Goal: Information Seeking & Learning: Learn about a topic

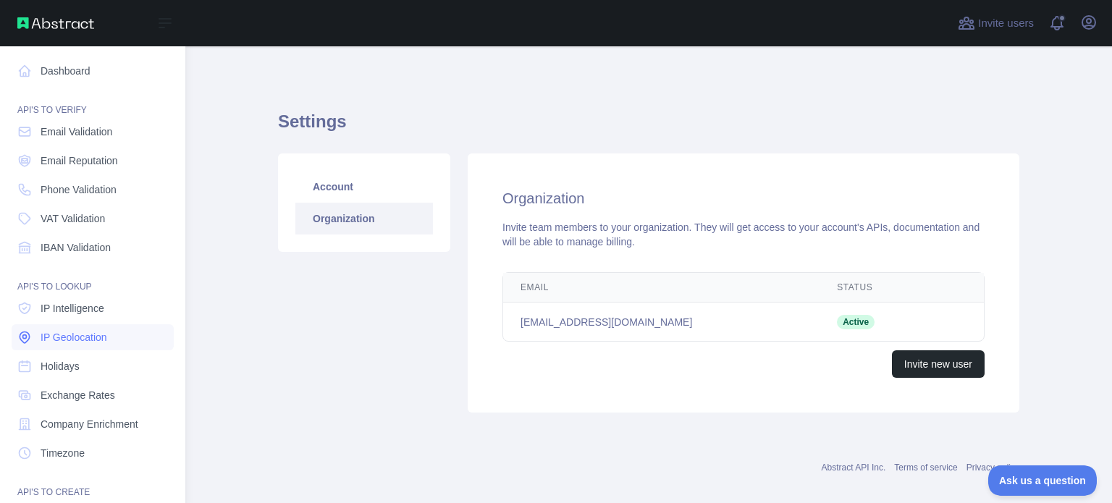
click at [92, 335] on span "IP Geolocation" at bounding box center [74, 337] width 67 height 14
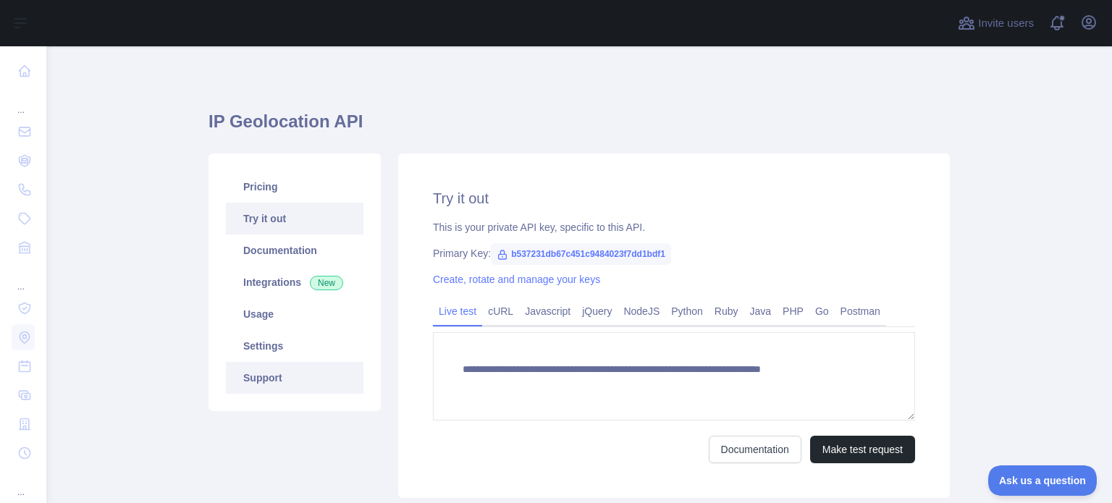
type textarea "**********"
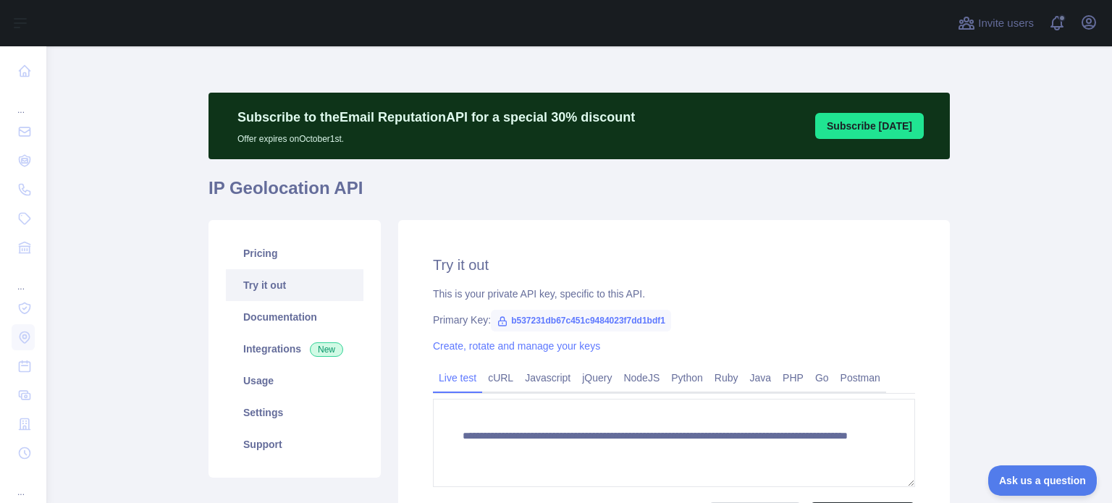
scroll to position [72, 0]
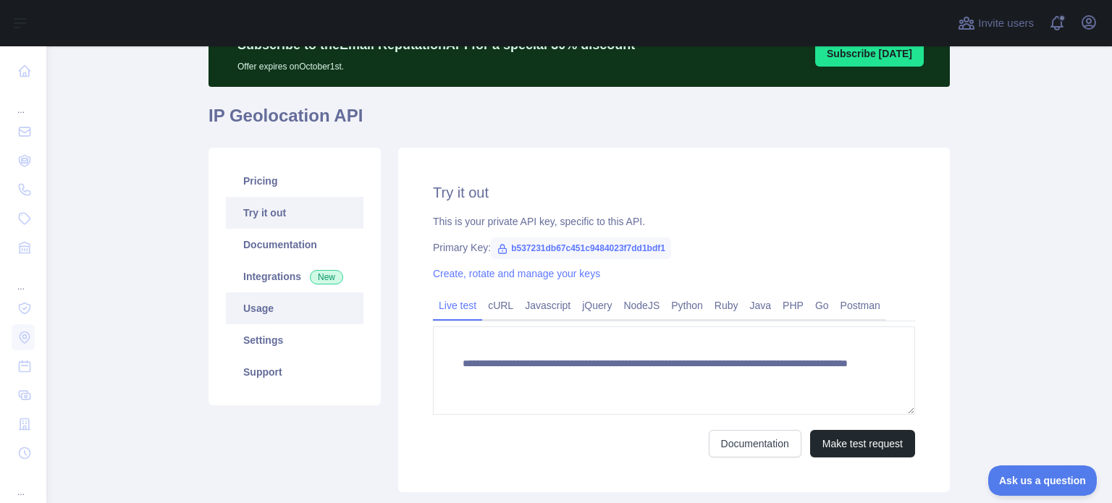
click at [255, 306] on link "Usage" at bounding box center [295, 308] width 138 height 32
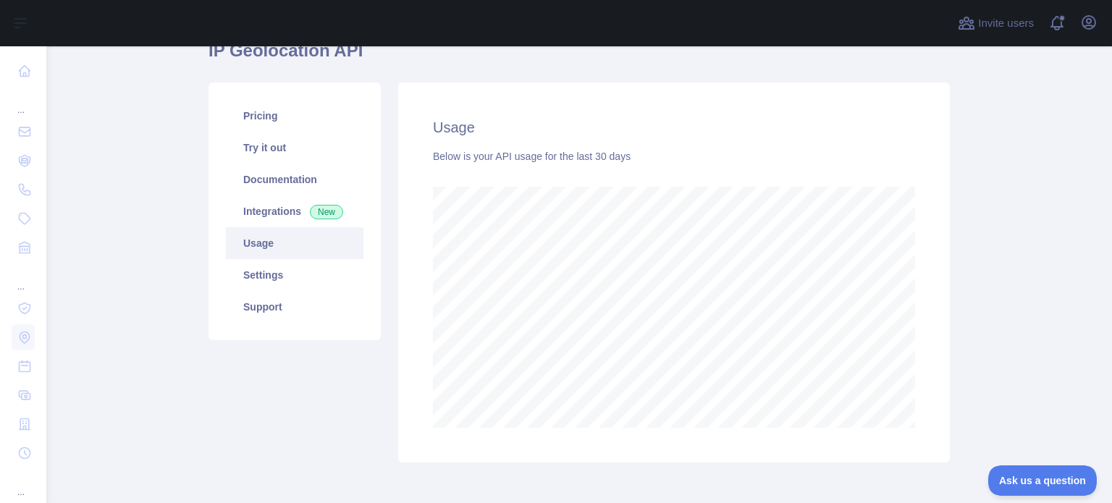
scroll to position [204, 0]
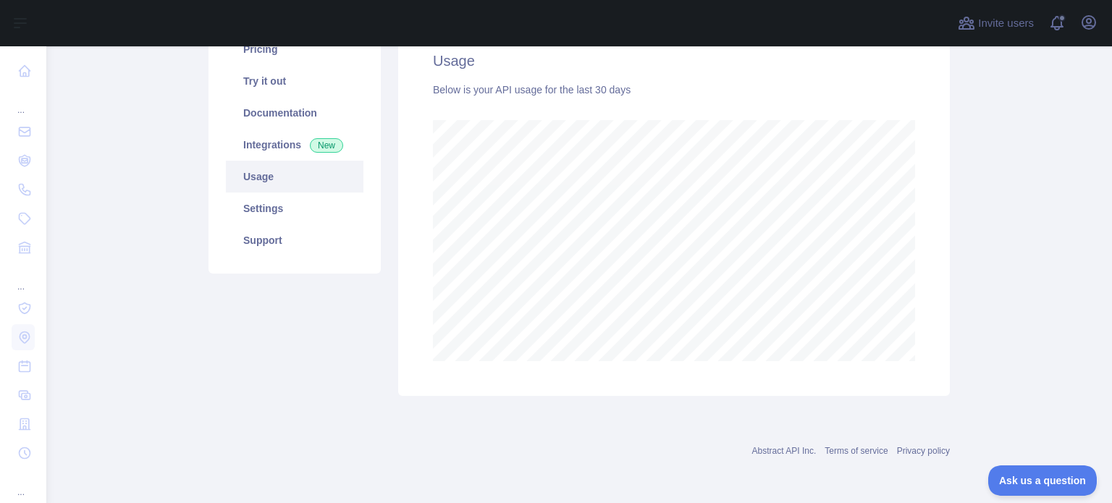
click at [984, 325] on main "Subscribe to the Email Reputation API for a special 30 % discount Offer expires…" at bounding box center [579, 274] width 1066 height 457
click at [945, 329] on div "Usage Below is your API usage for the last 30 days" at bounding box center [673, 206] width 569 height 380
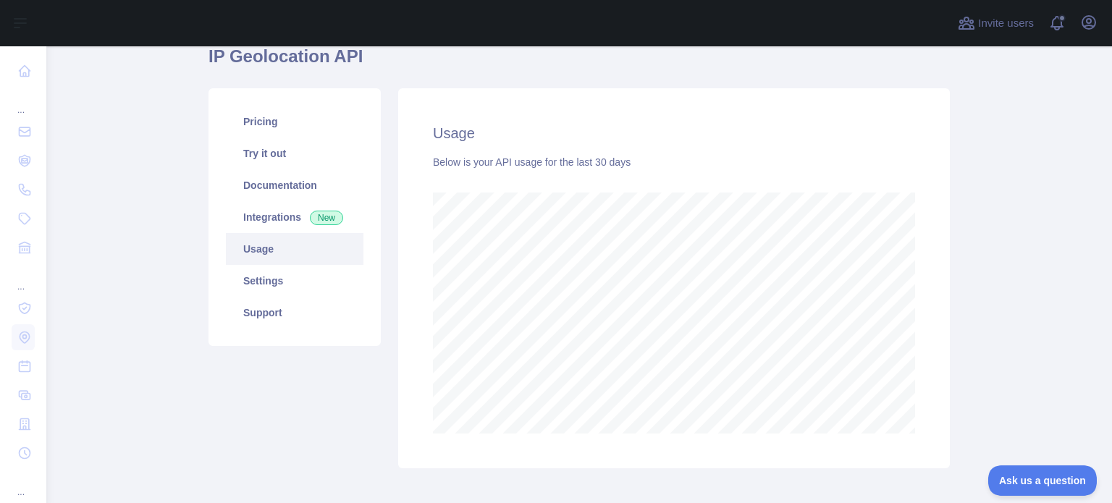
scroll to position [204, 0]
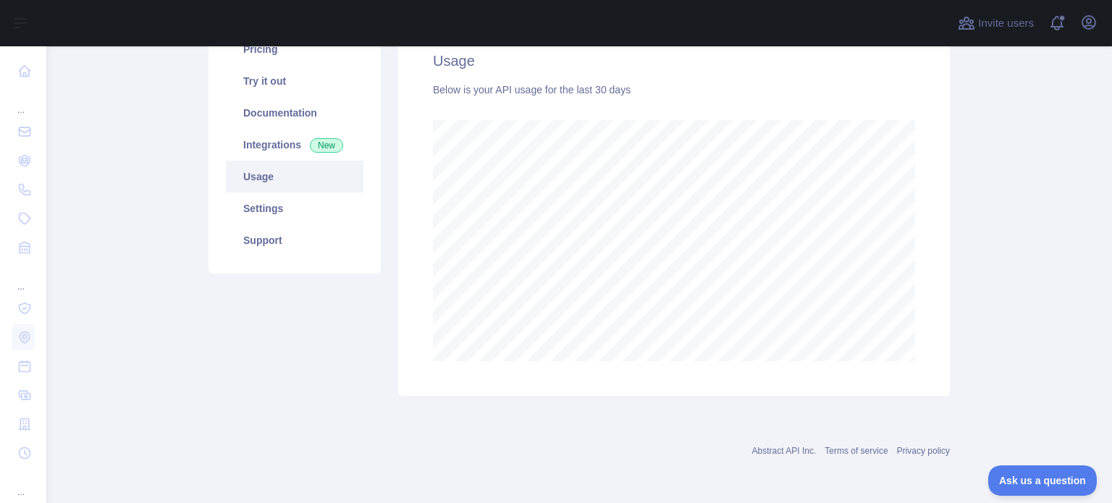
click at [916, 315] on div "Usage Below is your API usage for the last 30 days" at bounding box center [674, 206] width 552 height 380
click at [180, 366] on main "Subscribe to the Email Reputation API for a special 30 % discount Offer expires…" at bounding box center [579, 274] width 1066 height 457
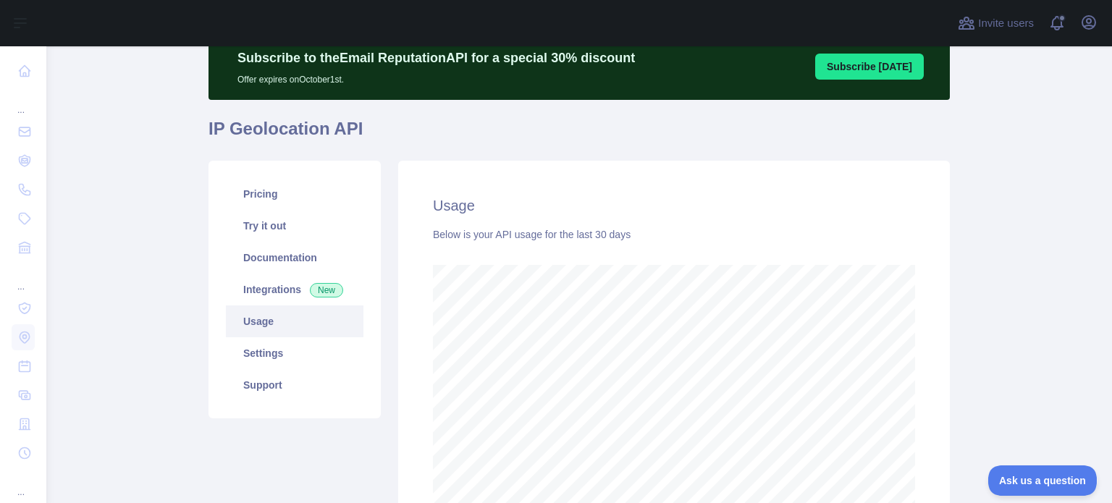
scroll to position [457, 1054]
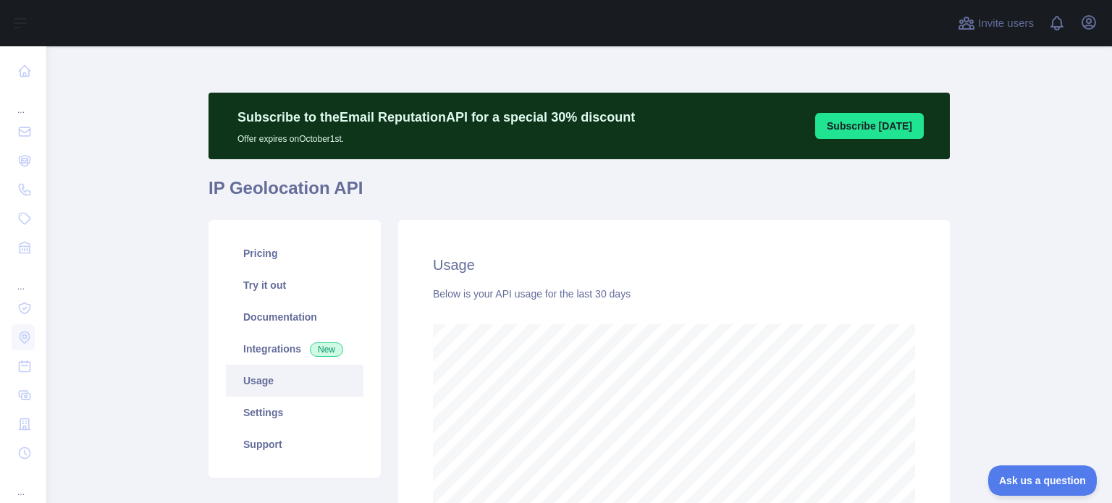
scroll to position [145, 0]
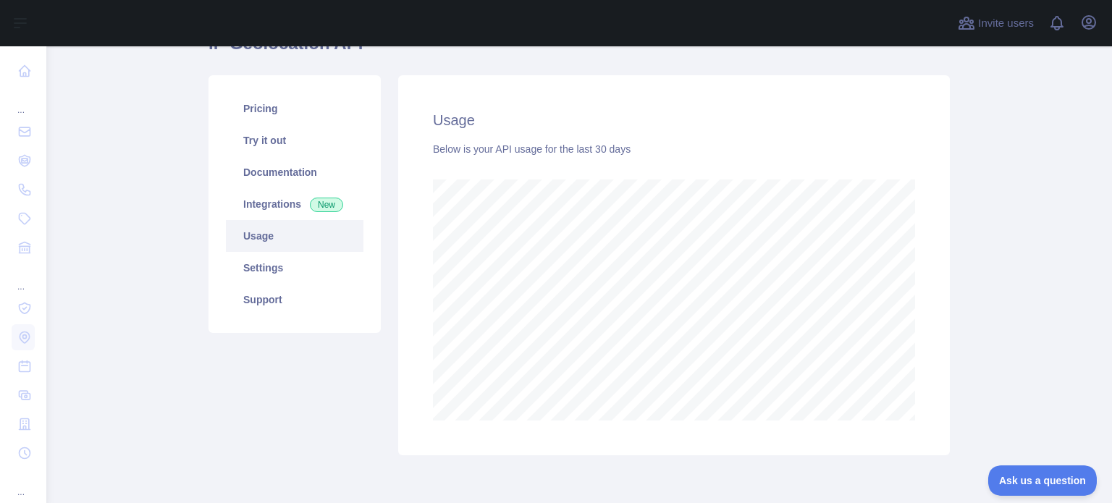
click at [994, 342] on main "Subscribe to the Email Reputation API for a special 30 % discount Offer expires…" at bounding box center [579, 274] width 1066 height 457
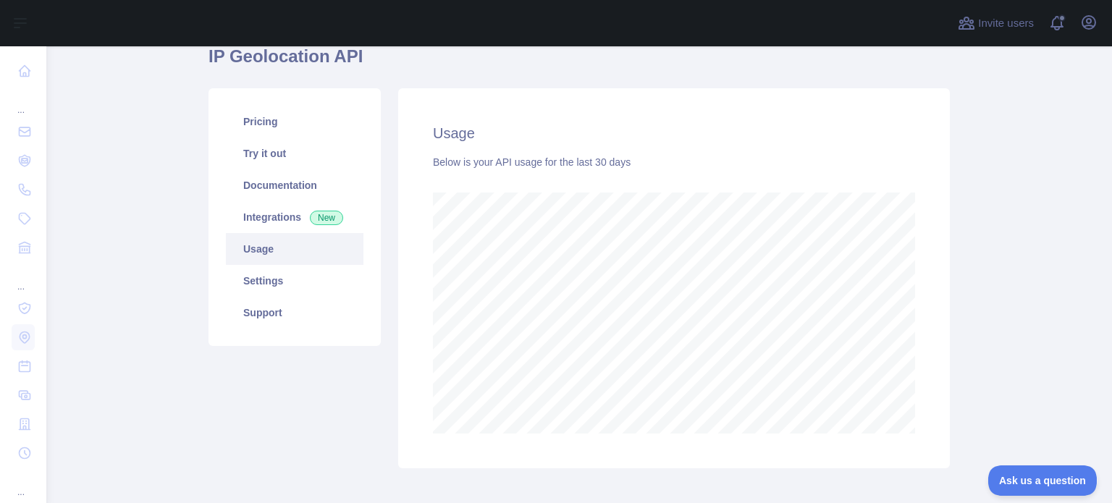
click at [1025, 222] on main "Subscribe to the Email Reputation API for a special 30 % discount Offer expires…" at bounding box center [579, 274] width 1066 height 457
